Goal: Task Accomplishment & Management: Manage account settings

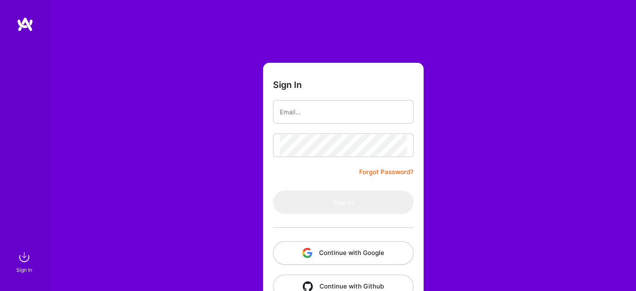
scroll to position [23, 0]
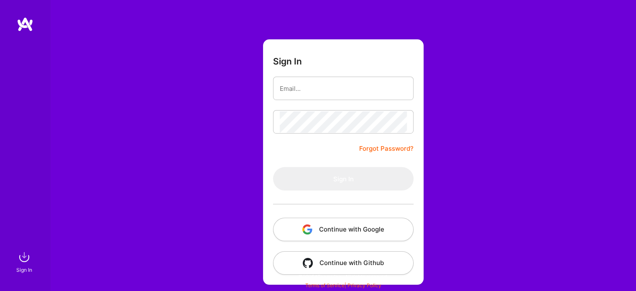
click at [367, 223] on button "Continue with Google" at bounding box center [343, 228] width 140 height 23
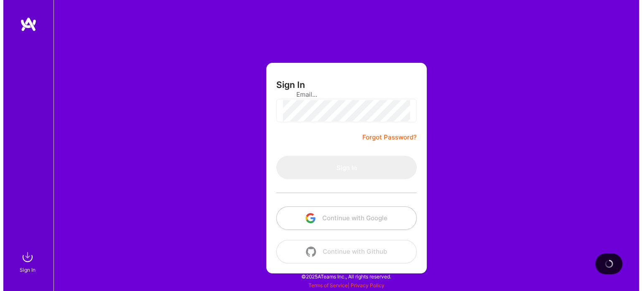
scroll to position [0, 0]
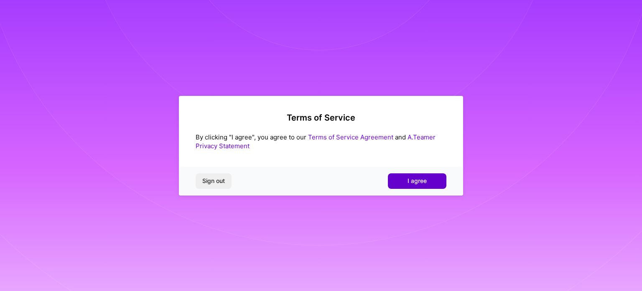
click at [435, 184] on button "I agree" at bounding box center [417, 180] width 59 height 15
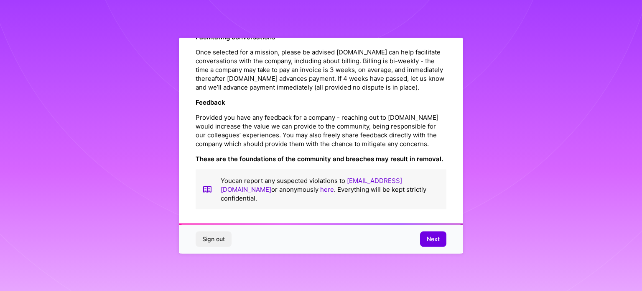
scroll to position [969, 0]
click at [420, 242] on button "Next" at bounding box center [433, 238] width 26 height 15
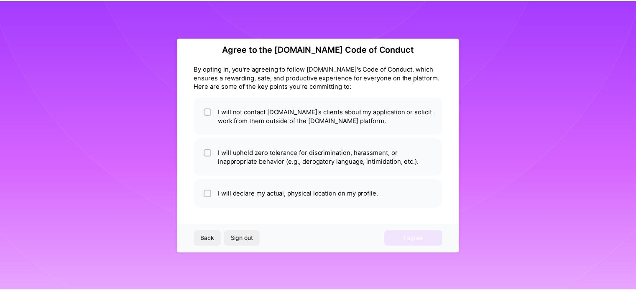
scroll to position [10, 0]
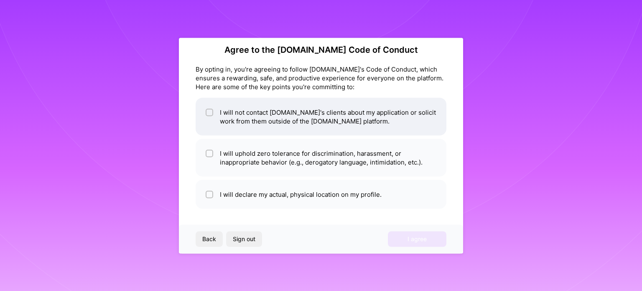
click at [320, 107] on li "I will not contact [DOMAIN_NAME]'s clients about my application or solicit work…" at bounding box center [321, 116] width 251 height 38
checkbox input "true"
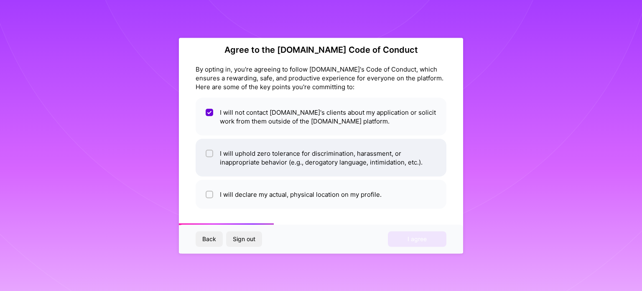
click at [312, 150] on li "I will uphold zero tolerance for discrimination, harassment, or inappropriate b…" at bounding box center [321, 157] width 251 height 38
checkbox input "true"
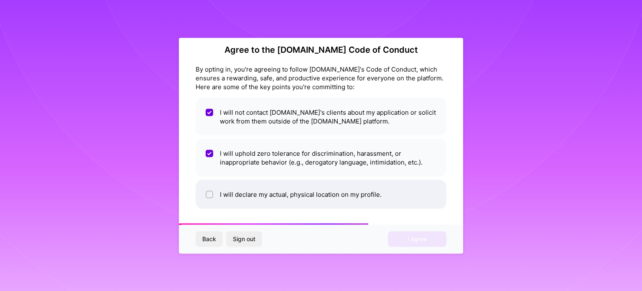
click at [316, 200] on li "I will declare my actual, physical location on my profile." at bounding box center [321, 193] width 251 height 29
checkbox input "true"
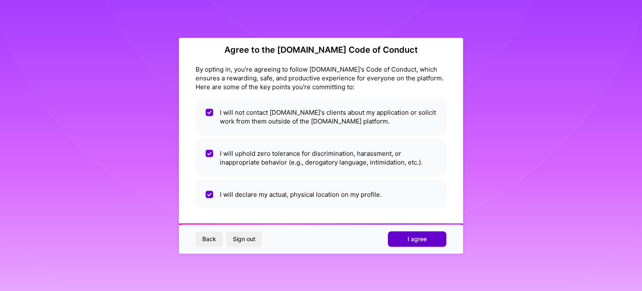
click at [421, 244] on button "I agree" at bounding box center [417, 238] width 59 height 15
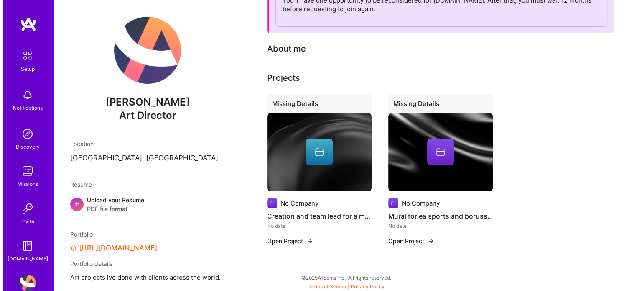
scroll to position [137, 0]
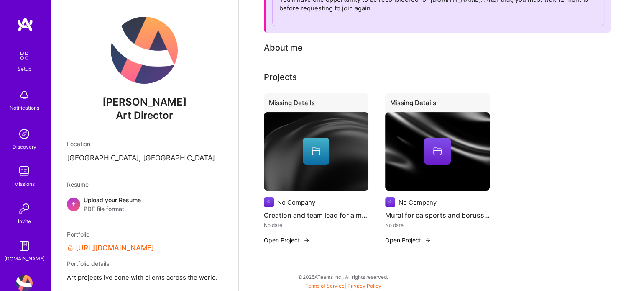
click at [313, 219] on h4 "Creation and team lead for a mural for puma germany" at bounding box center [316, 214] width 105 height 11
click at [418, 213] on h4 "Mural for ea sports and borussia dortmund" at bounding box center [437, 214] width 105 height 11
click at [428, 167] on img at bounding box center [437, 151] width 105 height 79
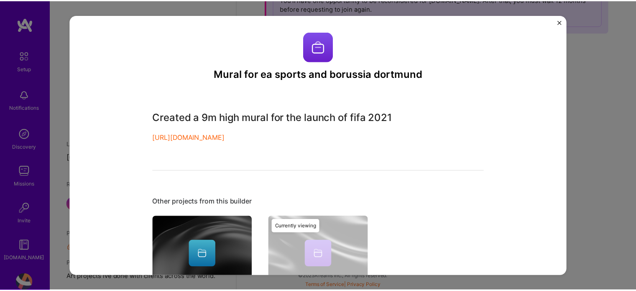
scroll to position [95, 0]
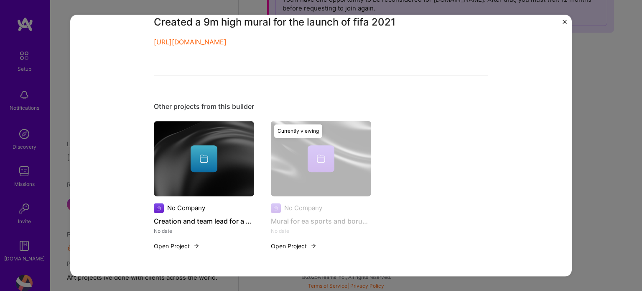
click at [303, 202] on div "Currently viewing" at bounding box center [321, 190] width 100 height 139
click at [584, 157] on div "Mural for ea sports and borussia dortmund Created a 9m high mural for the launc…" at bounding box center [321, 145] width 642 height 291
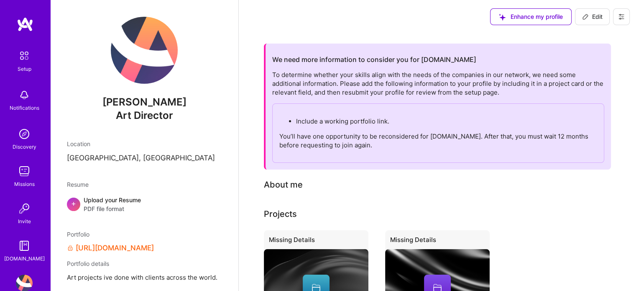
click at [25, 143] on div "Discovery" at bounding box center [25, 146] width 24 height 9
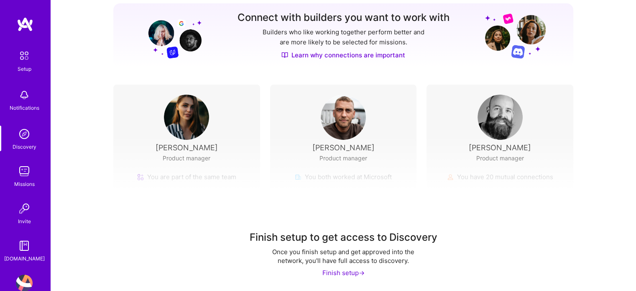
scroll to position [17, 0]
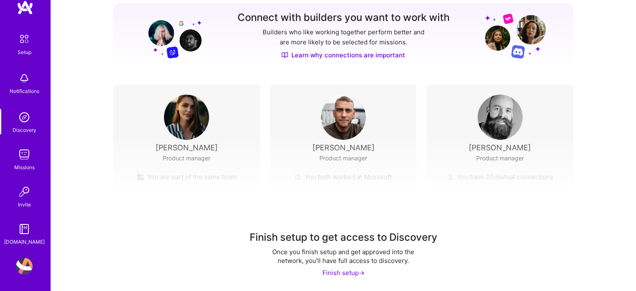
click at [24, 268] on img at bounding box center [24, 265] width 17 height 17
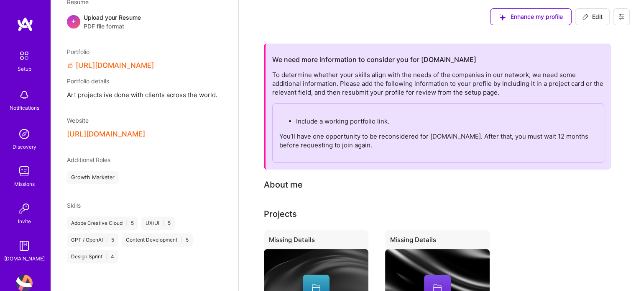
scroll to position [182, 0]
click at [145, 138] on button "[URL][DOMAIN_NAME]" at bounding box center [106, 134] width 78 height 9
